Goal: Check status: Check status

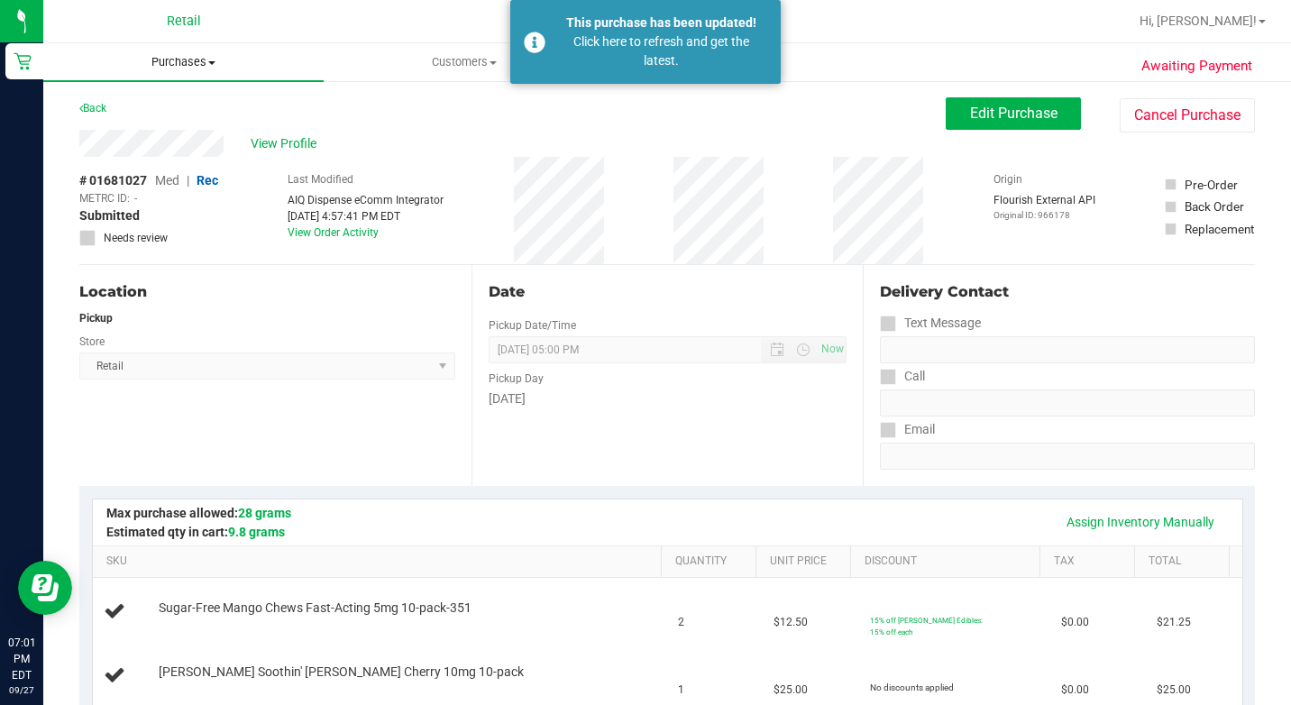
click at [206, 68] on span "Purchases" at bounding box center [183, 62] width 280 height 16
click at [160, 111] on span "Summary of purchases" at bounding box center [135, 108] width 185 height 15
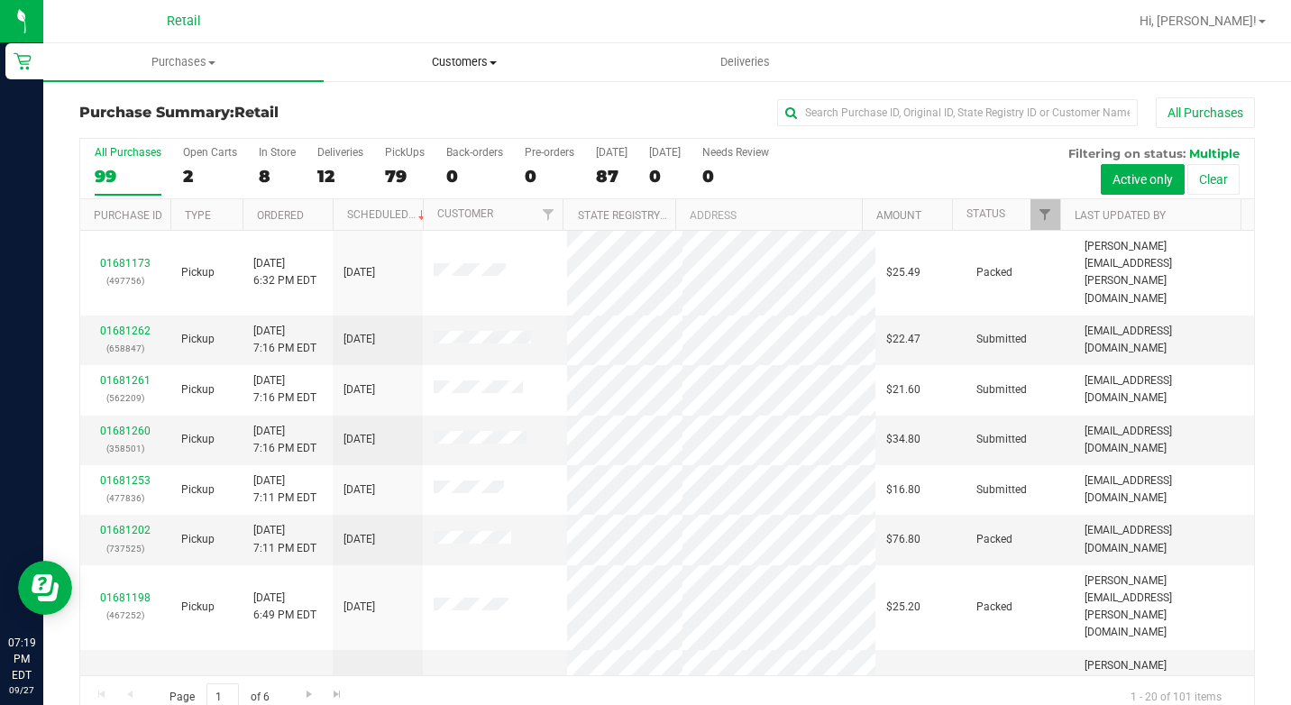
click at [484, 49] on uib-tab-heading "Customers All customers Add a new customer All physicians" at bounding box center [464, 62] width 279 height 36
click at [408, 101] on span "All customers" at bounding box center [389, 108] width 130 height 15
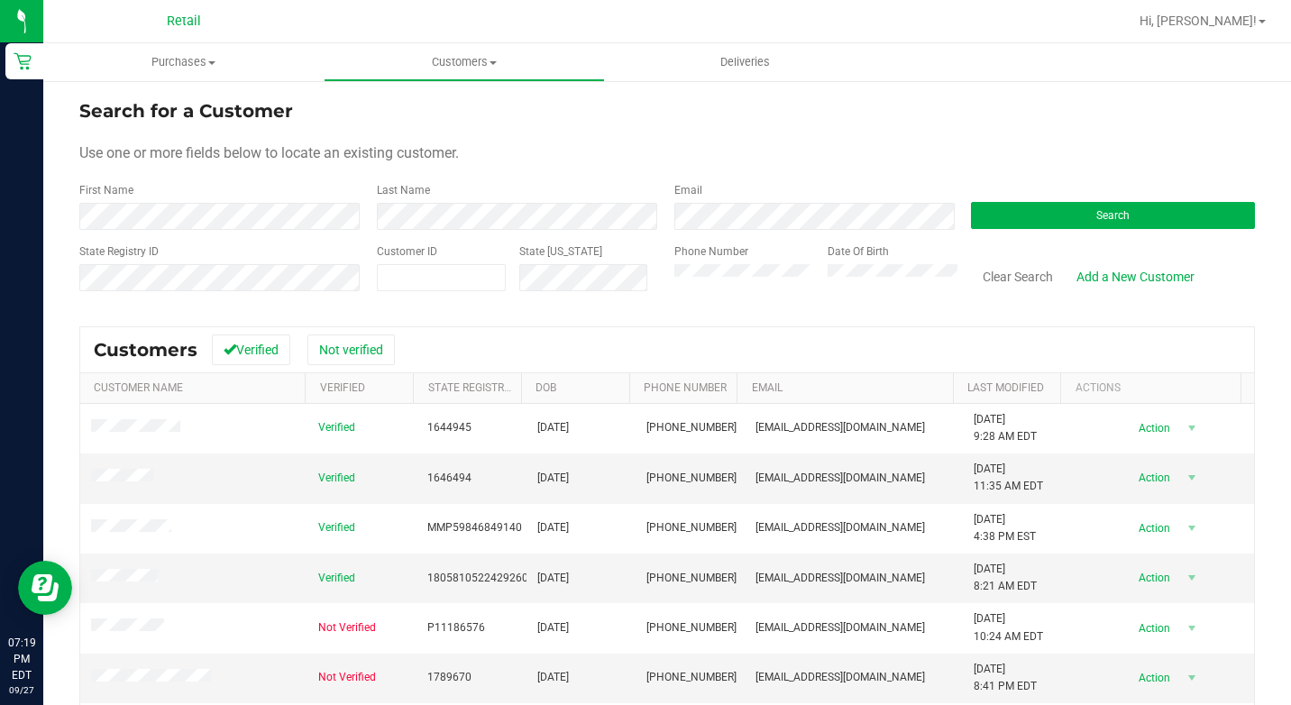
click at [223, 194] on div "First Name" at bounding box center [221, 206] width 284 height 48
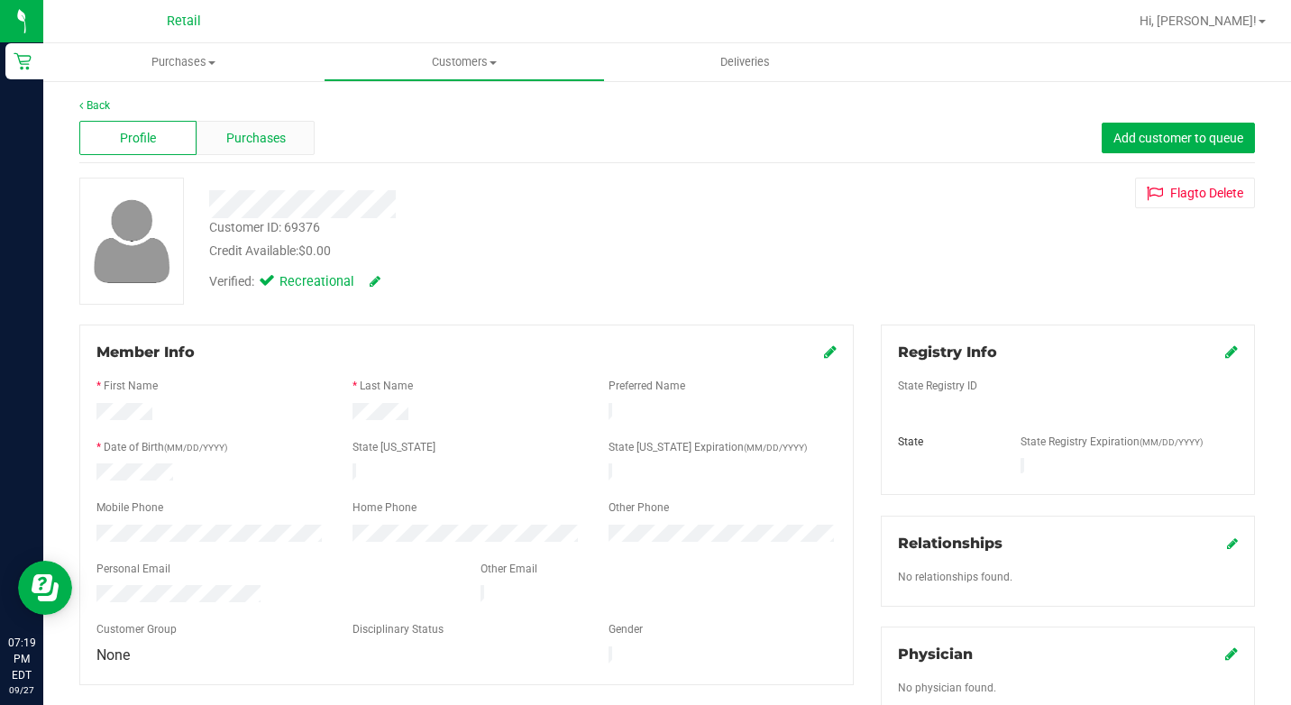
click at [279, 138] on span "Purchases" at bounding box center [256, 138] width 60 height 19
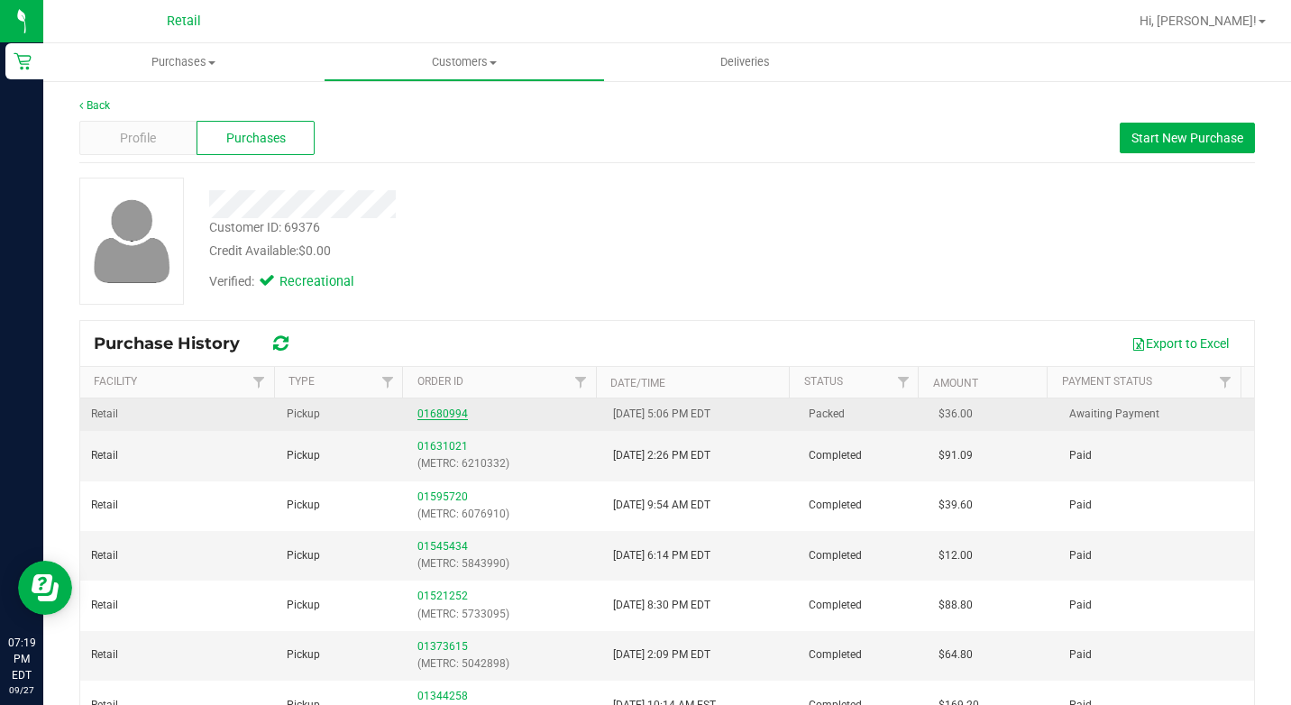
click at [444, 414] on link "01680994" at bounding box center [443, 414] width 51 height 13
